Goal: Information Seeking & Learning: Learn about a topic

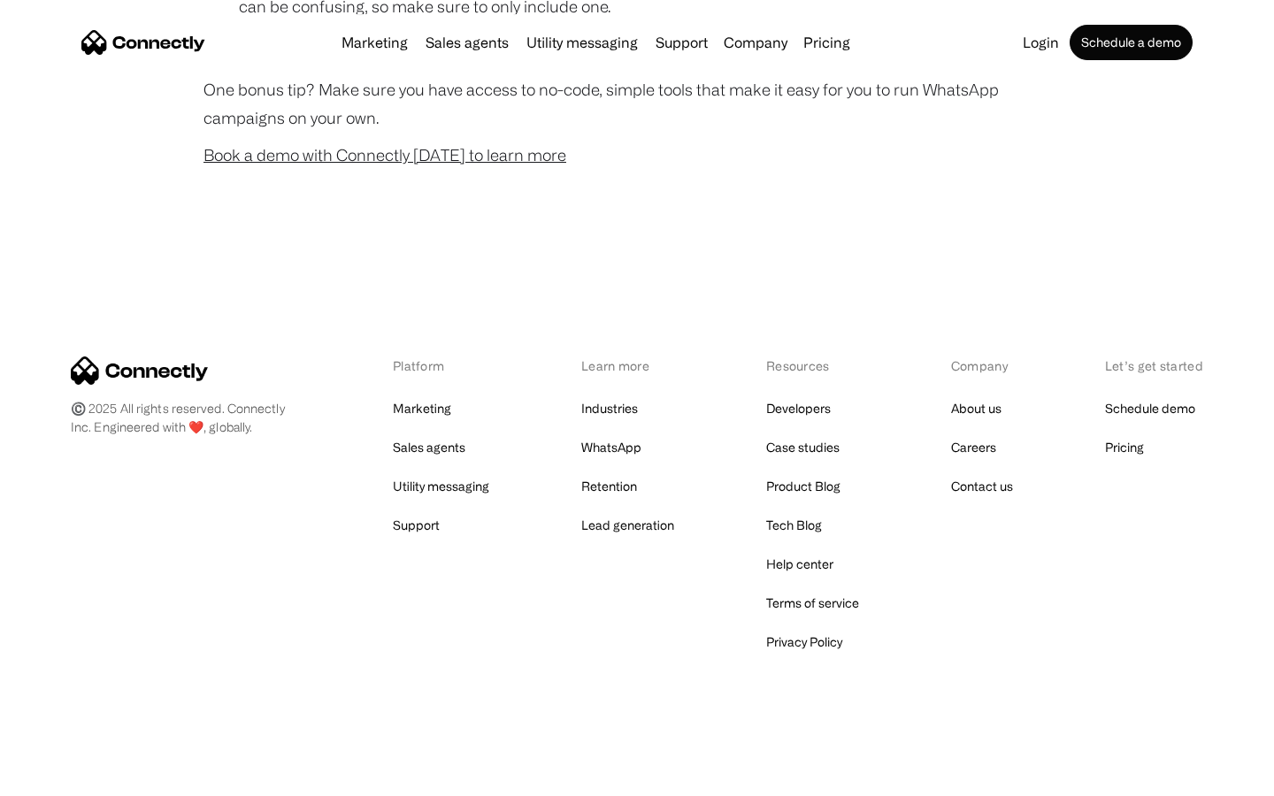
scroll to position [1751, 0]
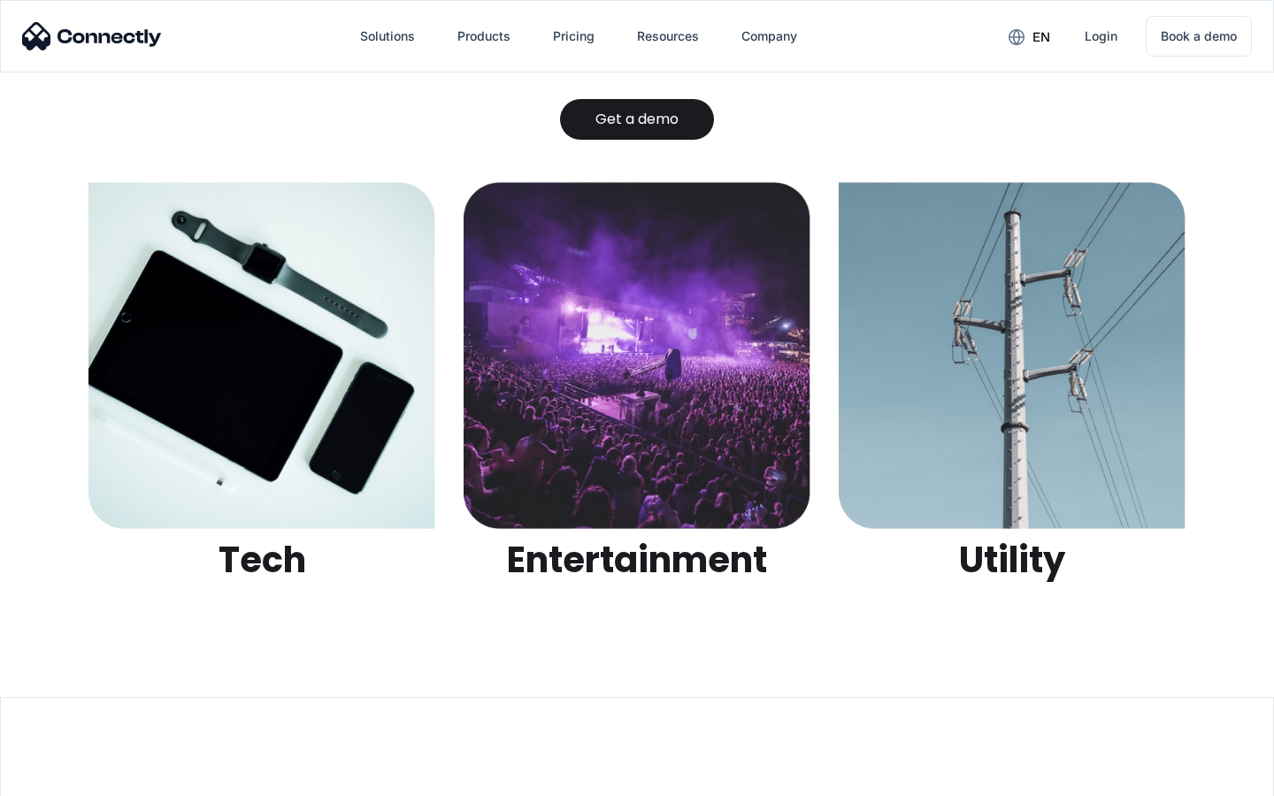
scroll to position [5582, 0]
